Goal: Check status: Check status

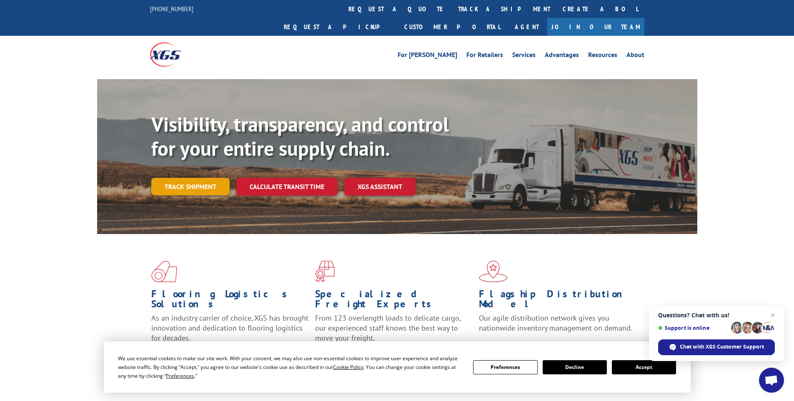
click at [192, 178] on link "Track shipment" at bounding box center [190, 186] width 78 height 17
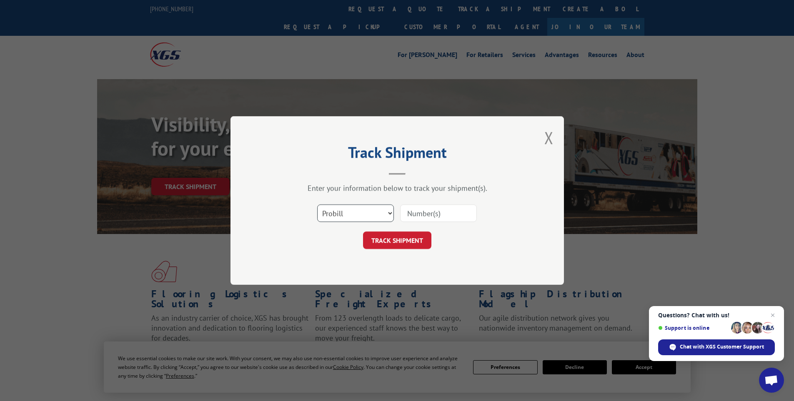
click at [388, 211] on select "Select category... Probill BOL PO" at bounding box center [355, 213] width 77 height 17
select select "po"
click at [317, 205] on select "Select category... Probill BOL PO" at bounding box center [355, 213] width 77 height 17
click at [409, 216] on input at bounding box center [438, 213] width 77 height 17
type input "8081"
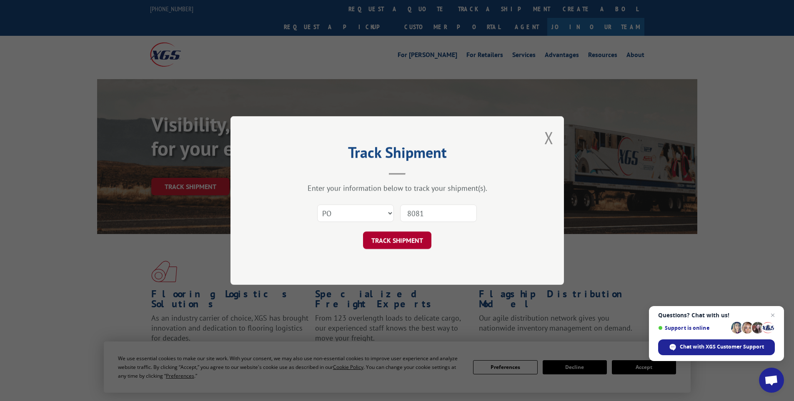
click at [407, 248] on button "TRACK SHIPMENT" at bounding box center [397, 240] width 68 height 17
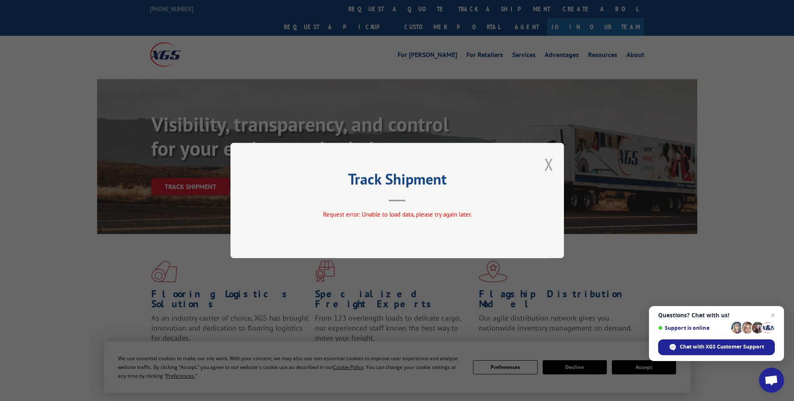
click at [551, 161] on button "Close modal" at bounding box center [548, 164] width 9 height 22
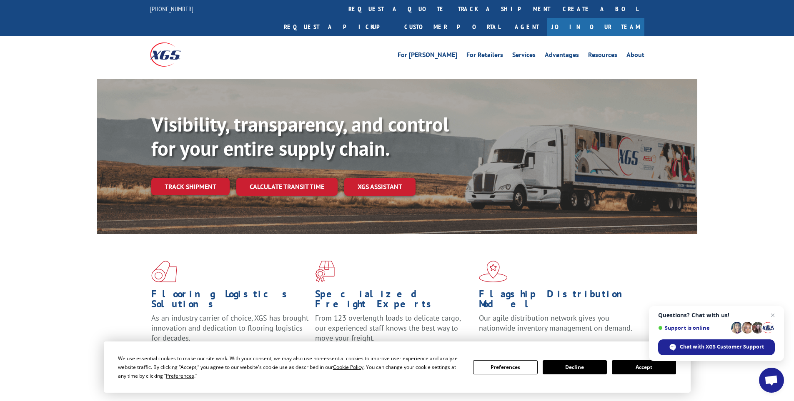
click at [179, 178] on link "Track shipment" at bounding box center [190, 186] width 78 height 17
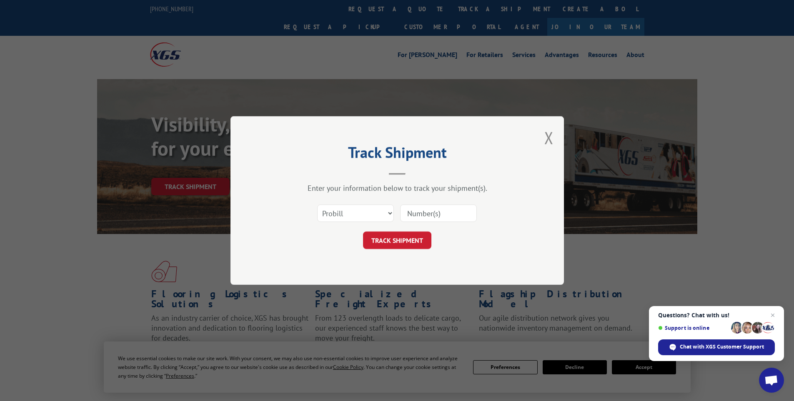
click at [422, 213] on input at bounding box center [438, 213] width 77 height 17
type input "2855277"
click at [418, 235] on button "TRACK SHIPMENT" at bounding box center [397, 240] width 68 height 17
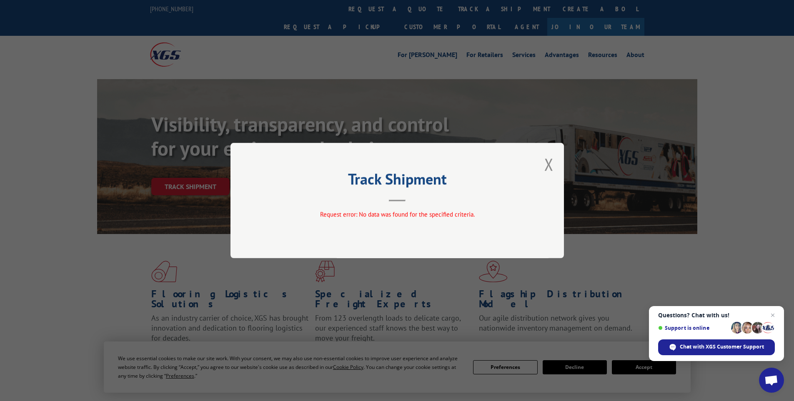
click at [554, 168] on div "Track Shipment Request error: No data was found for the specified criteria." at bounding box center [396, 200] width 333 height 115
click at [550, 167] on button "Close modal" at bounding box center [548, 164] width 9 height 22
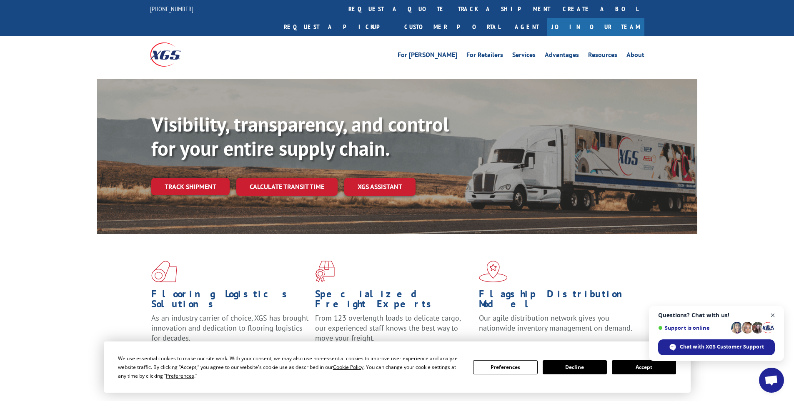
click at [772, 313] on span "Close chat" at bounding box center [772, 315] width 10 height 10
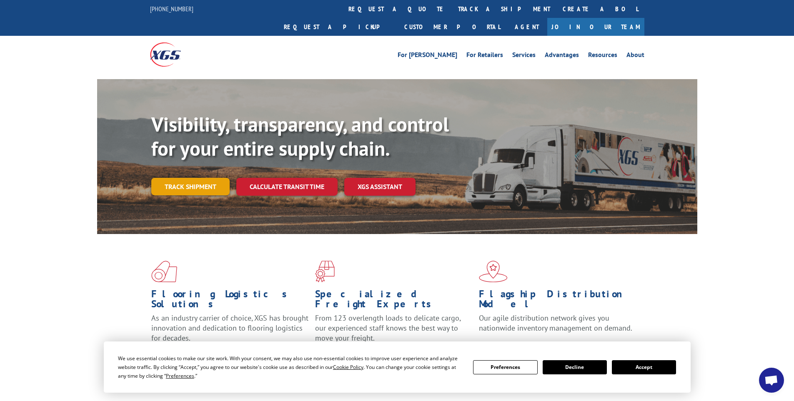
click at [191, 178] on link "Track shipment" at bounding box center [190, 186] width 78 height 17
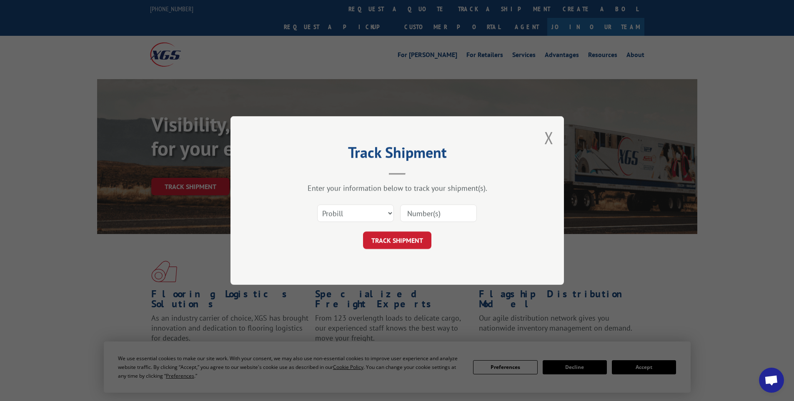
click at [439, 214] on input at bounding box center [438, 213] width 77 height 17
paste input "2855277"
type input "2855277"
click at [407, 240] on button "TRACK SHIPMENT" at bounding box center [397, 240] width 68 height 17
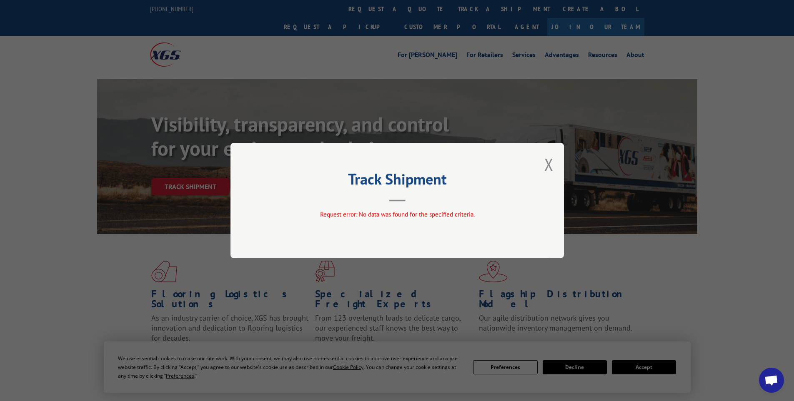
click at [547, 161] on button "Close modal" at bounding box center [548, 164] width 9 height 22
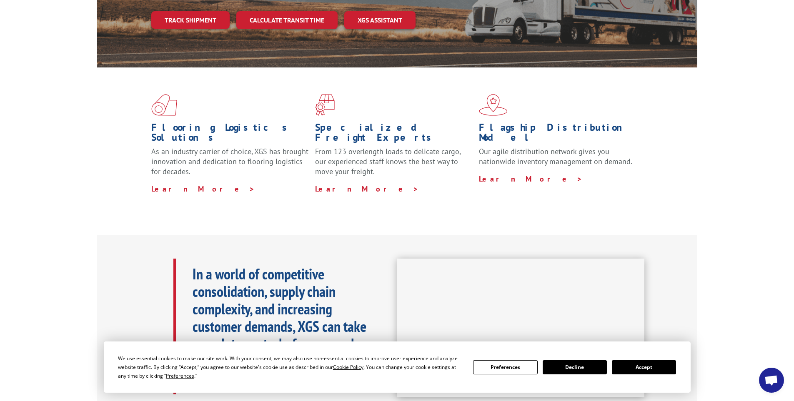
scroll to position [333, 0]
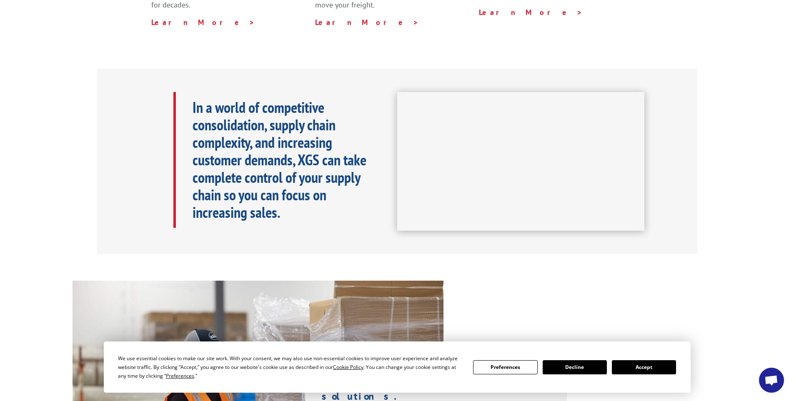
click at [597, 370] on button "Decline" at bounding box center [574, 367] width 64 height 14
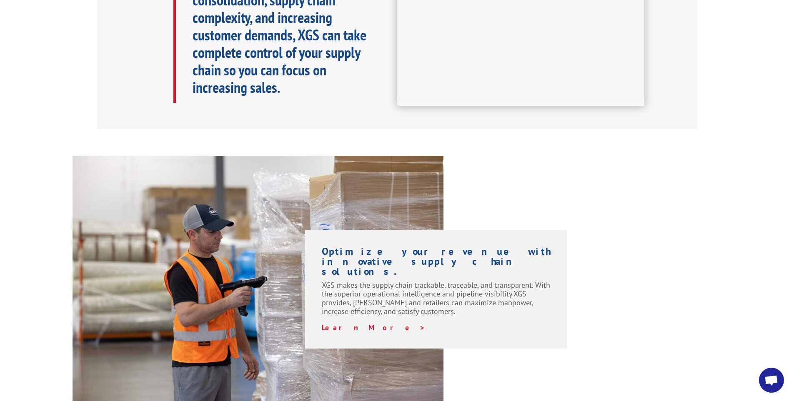
scroll to position [542, 0]
